Goal: Communication & Community: Answer question/provide support

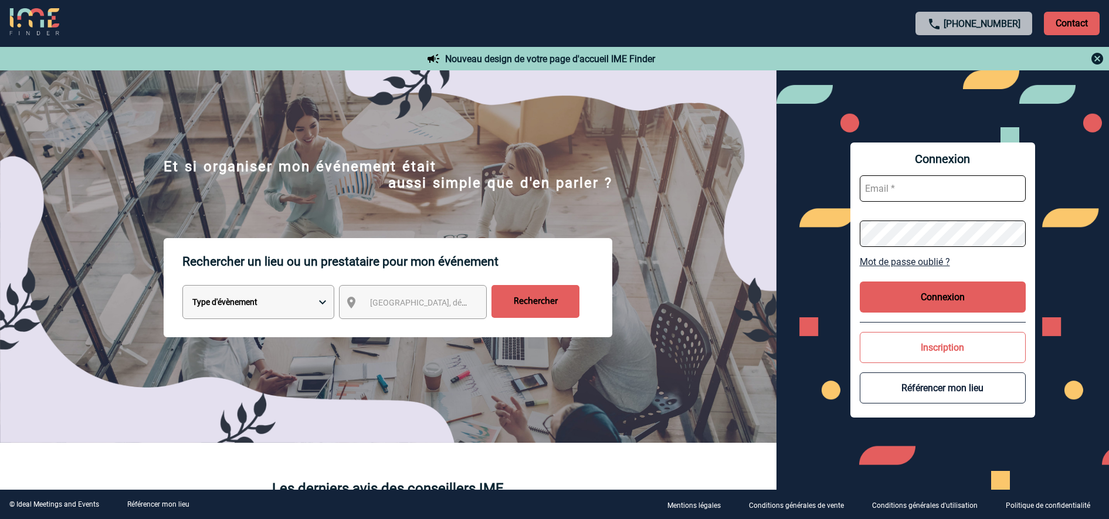
click at [910, 183] on input "text" at bounding box center [943, 188] width 167 height 26
type input "marieclaude.hesnard@sogeti.com"
click at [994, 303] on button "Connexion" at bounding box center [943, 296] width 167 height 31
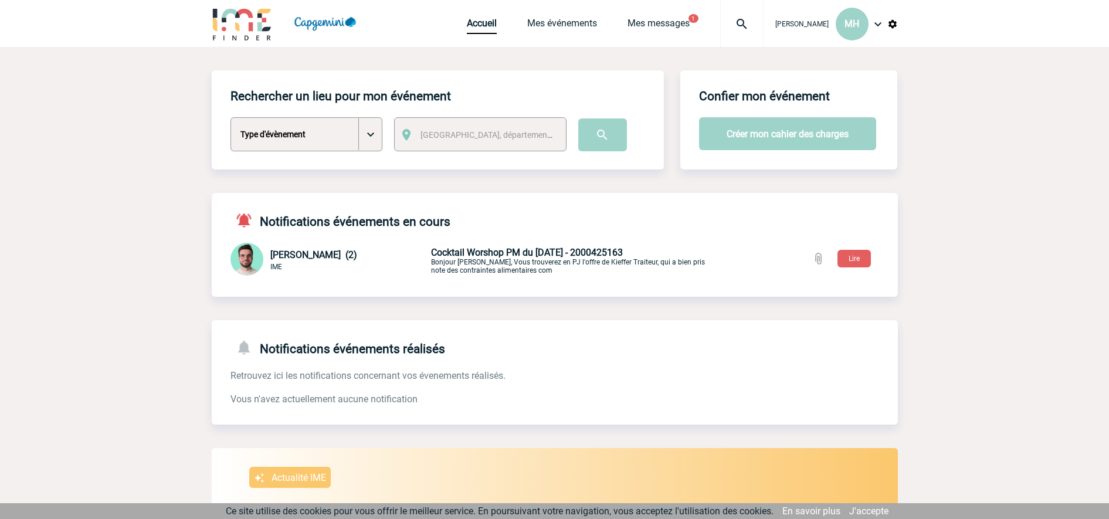
click at [551, 252] on span "Cocktail Worshop PM du [DATE] - 2000425163" at bounding box center [527, 252] width 192 height 11
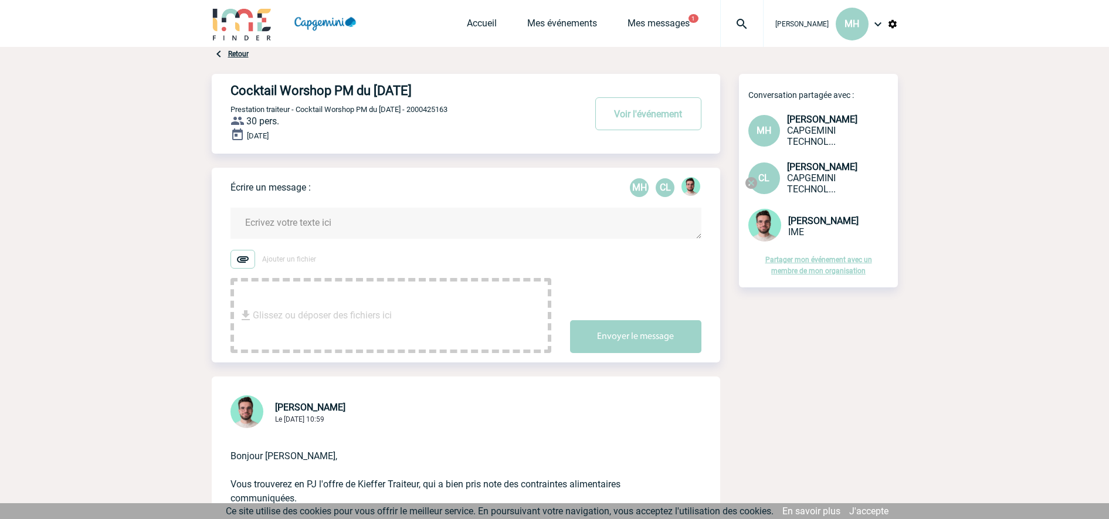
click at [287, 207] on form "Ajouter un fichier Glissez ou déposer des fichiers ici Envoyer le message" at bounding box center [475, 273] width 490 height 160
click at [287, 230] on textarea at bounding box center [465, 223] width 471 height 31
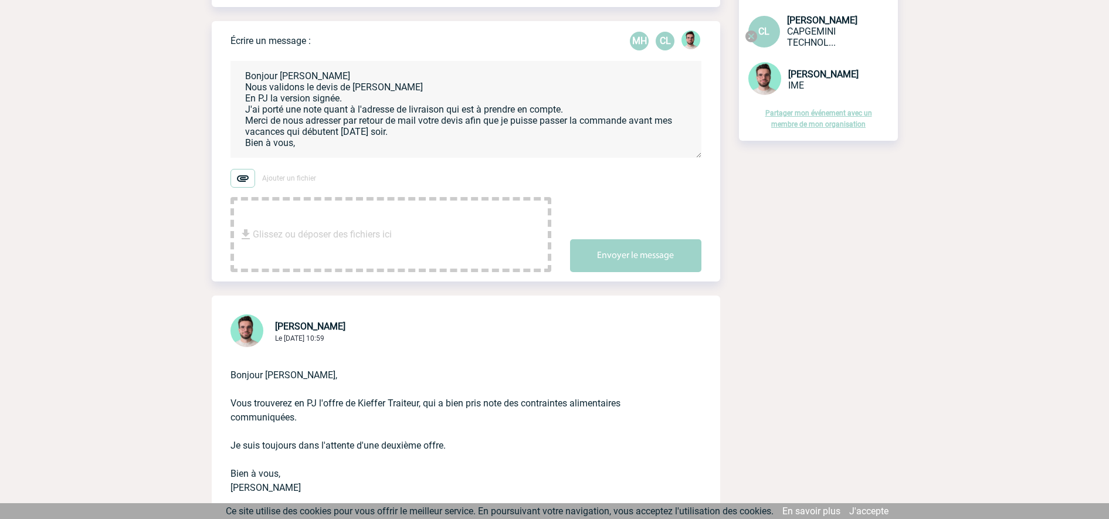
scroll to position [2, 0]
type textarea "Bonjour Benjamin Nous validons le devis de Kieffer En PJ la version signée. J'a…"
click at [376, 243] on span "Glissez ou déposer des fichiers ici" at bounding box center [322, 234] width 139 height 59
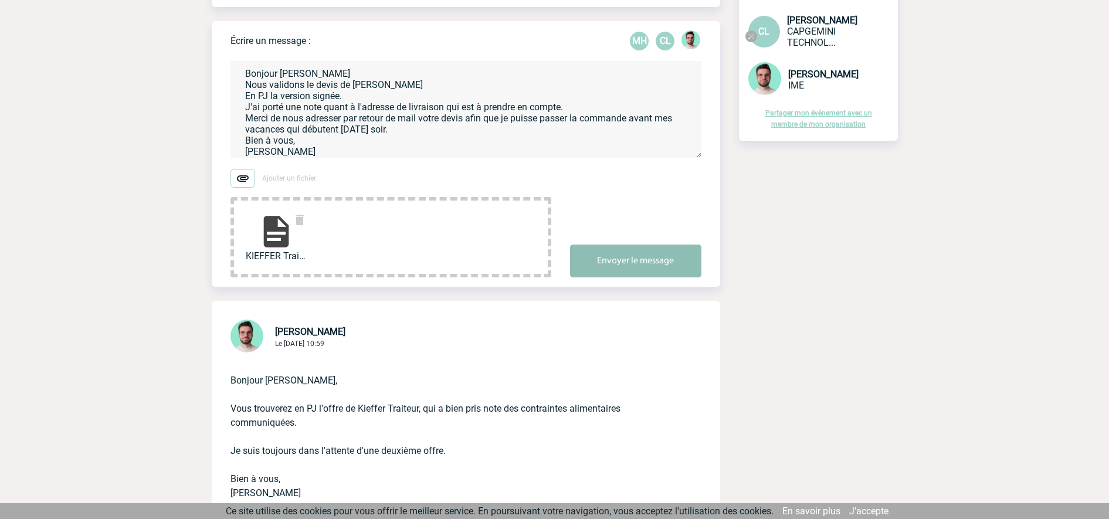
click at [653, 262] on button "Envoyer le message" at bounding box center [635, 261] width 131 height 33
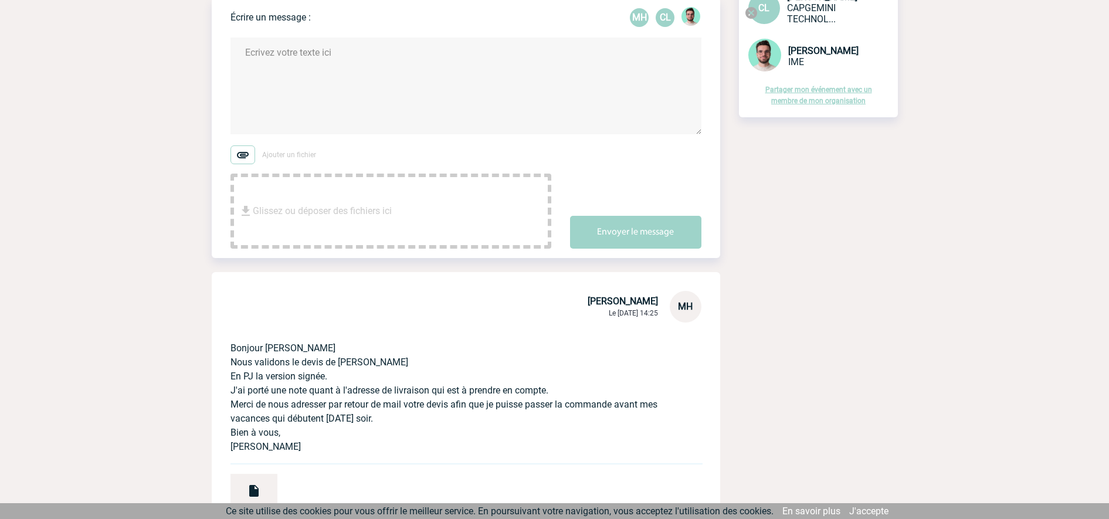
scroll to position [0, 0]
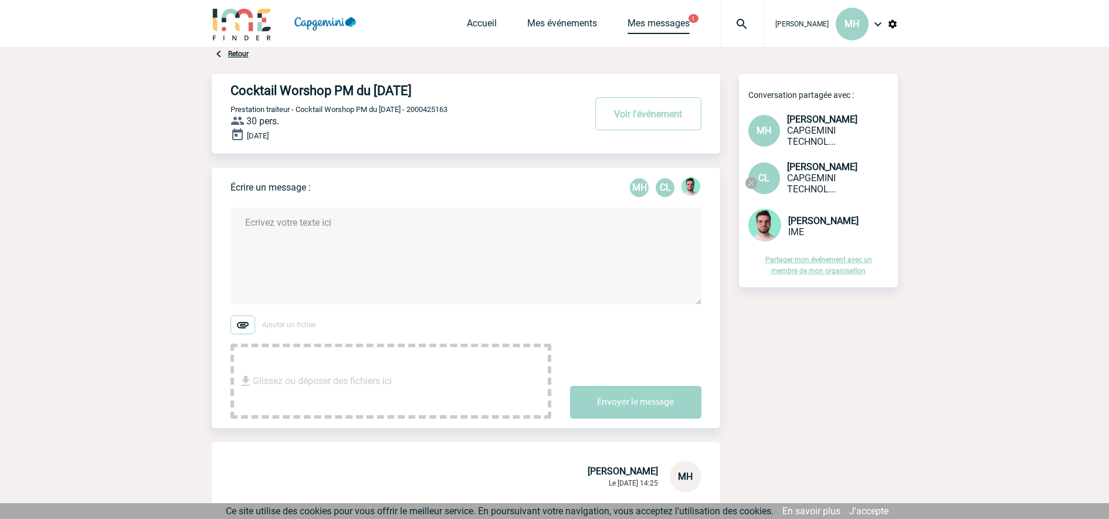
click at [631, 21] on link "Mes messages" at bounding box center [658, 26] width 62 height 16
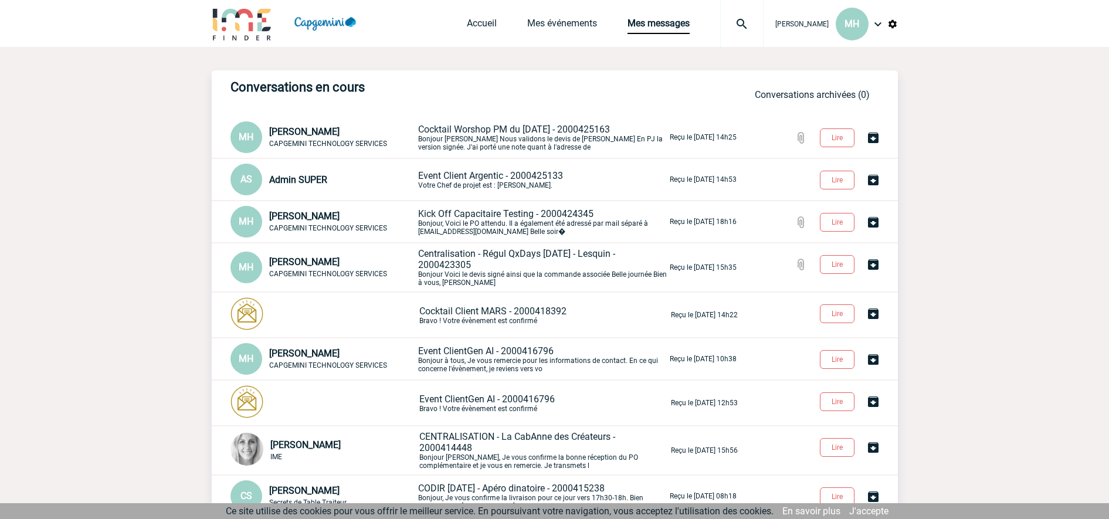
click at [484, 184] on p "Event Client Argentic - 2000425133 Votre Chef de projet est : KALB Victor." at bounding box center [542, 179] width 249 height 19
